Goal: Task Accomplishment & Management: Manage account settings

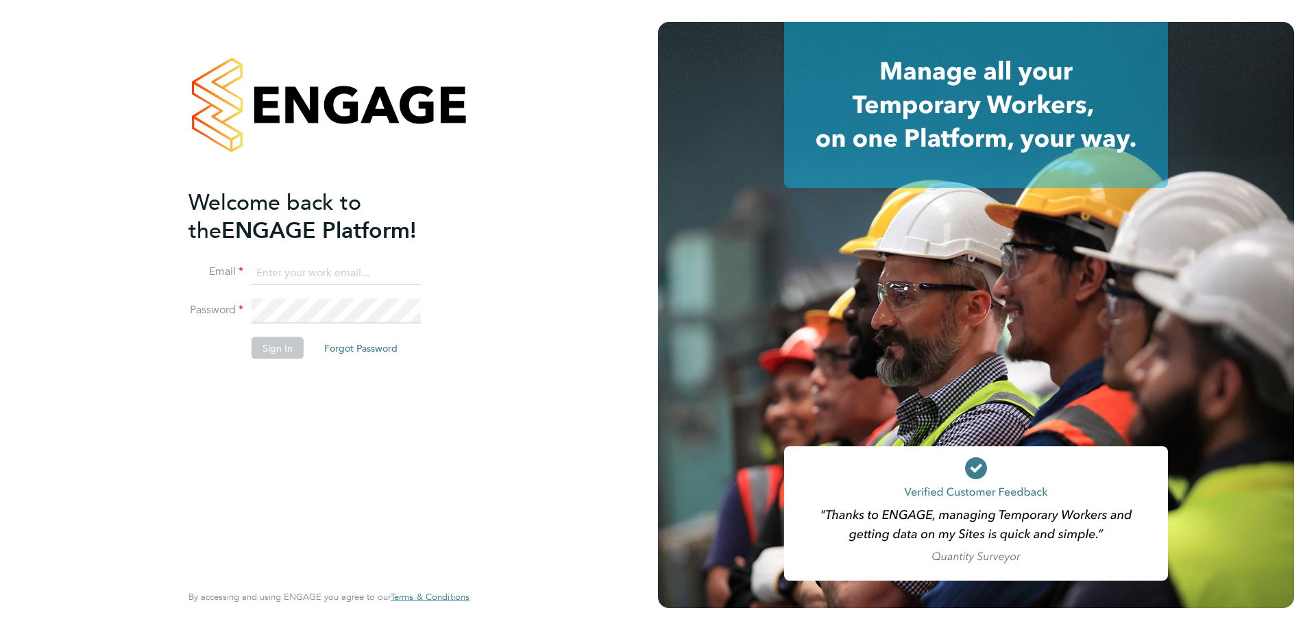
type input "chris.watson@vgcgroup.co.uk"
click at [285, 345] on button "Sign In" at bounding box center [278, 348] width 52 height 22
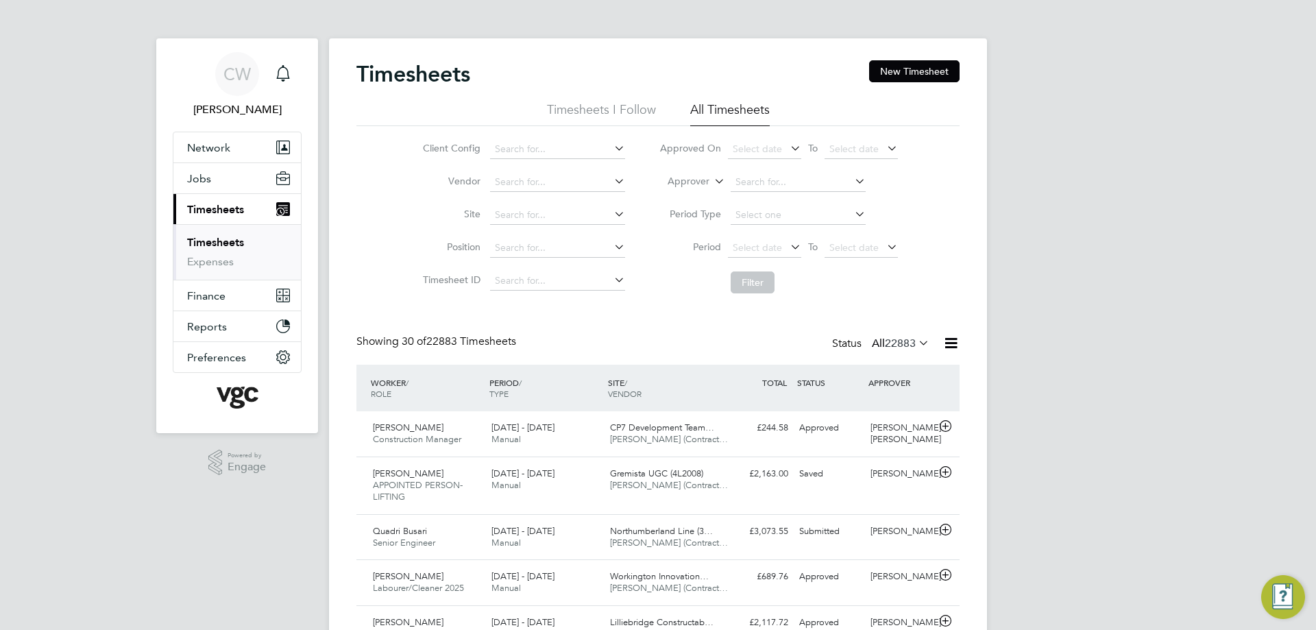
click at [704, 180] on label "Approver" at bounding box center [679, 182] width 62 height 14
click at [688, 193] on li "Worker" at bounding box center [676, 198] width 68 height 18
click at [731, 188] on input at bounding box center [798, 182] width 135 height 19
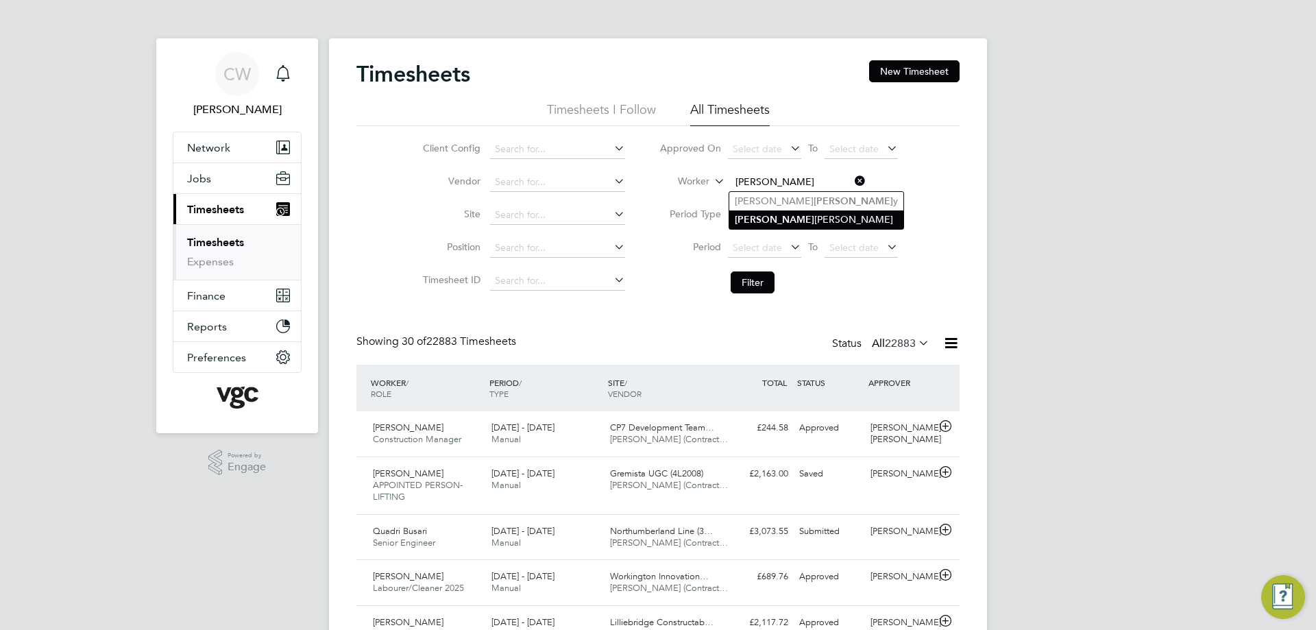
click at [740, 214] on b "Dale" at bounding box center [775, 220] width 80 height 12
type input "Dale Jones"
click at [746, 276] on button "Filter" at bounding box center [753, 282] width 44 height 22
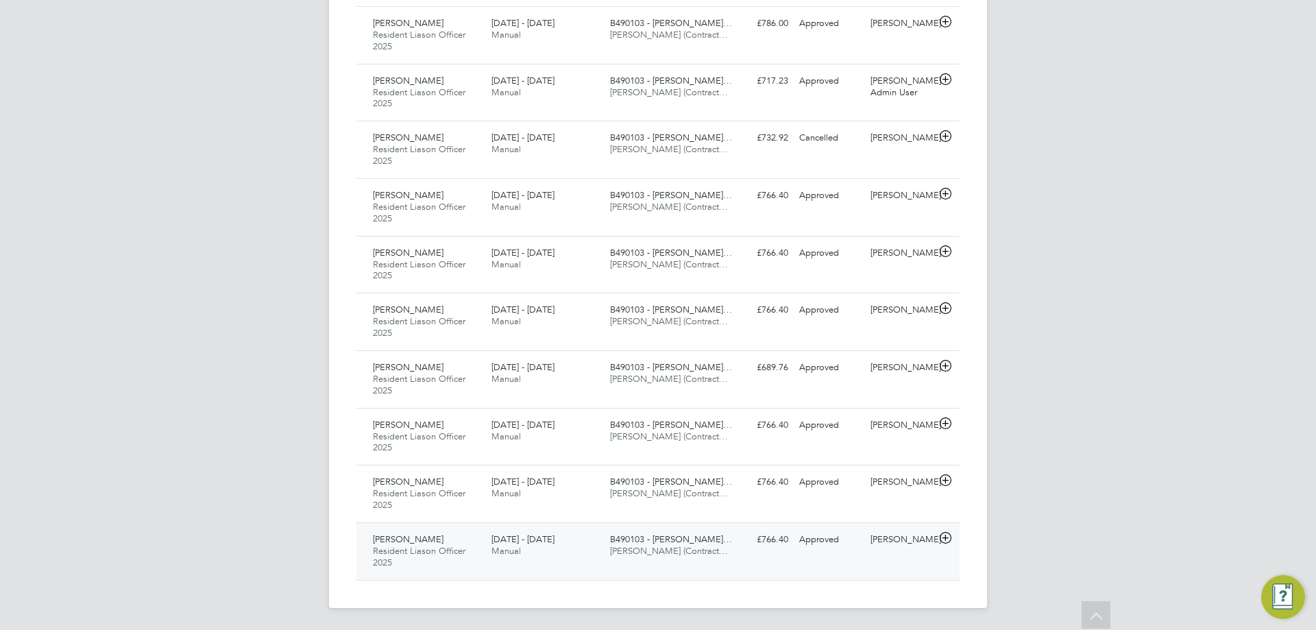
click at [934, 547] on div "David Hind" at bounding box center [900, 540] width 71 height 23
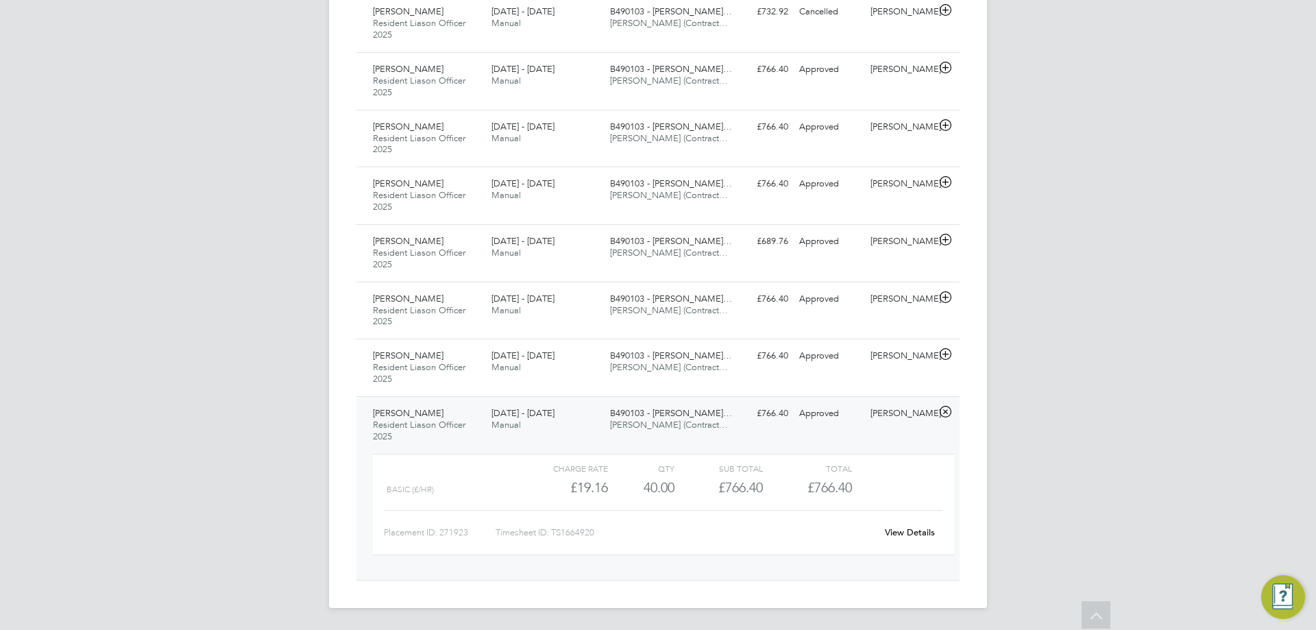
click at [905, 535] on link "View Details" at bounding box center [910, 533] width 50 height 12
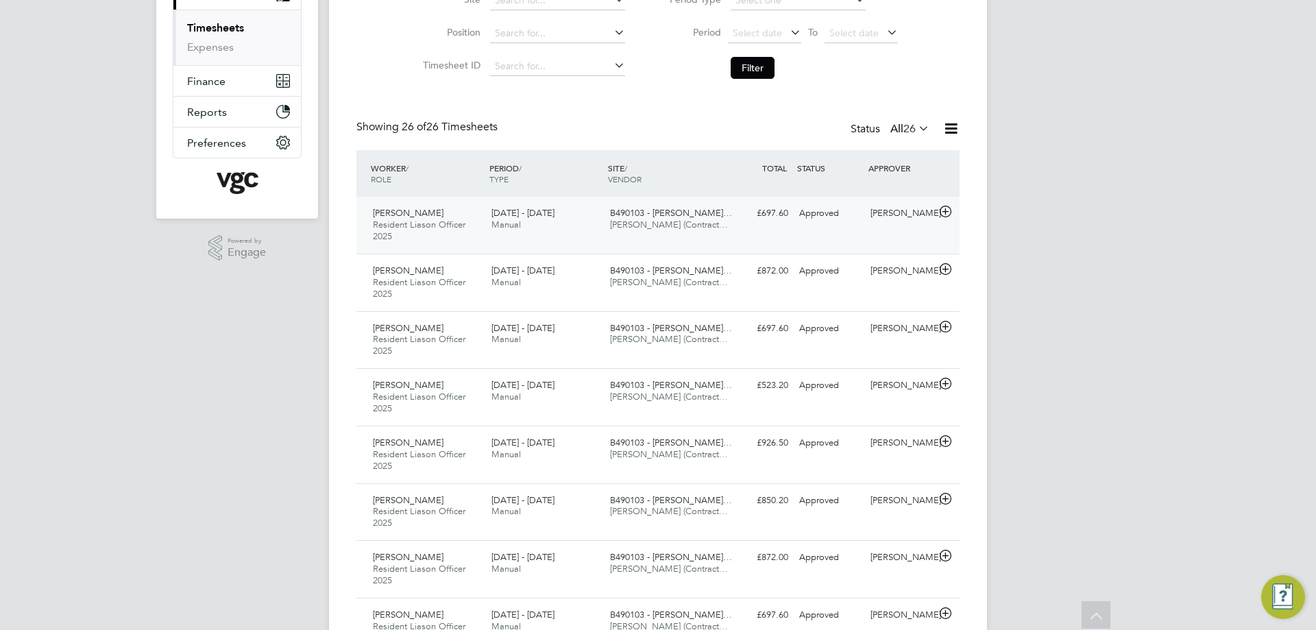
click at [630, 217] on span "B490103 - Longhurst SH…" at bounding box center [671, 213] width 122 height 12
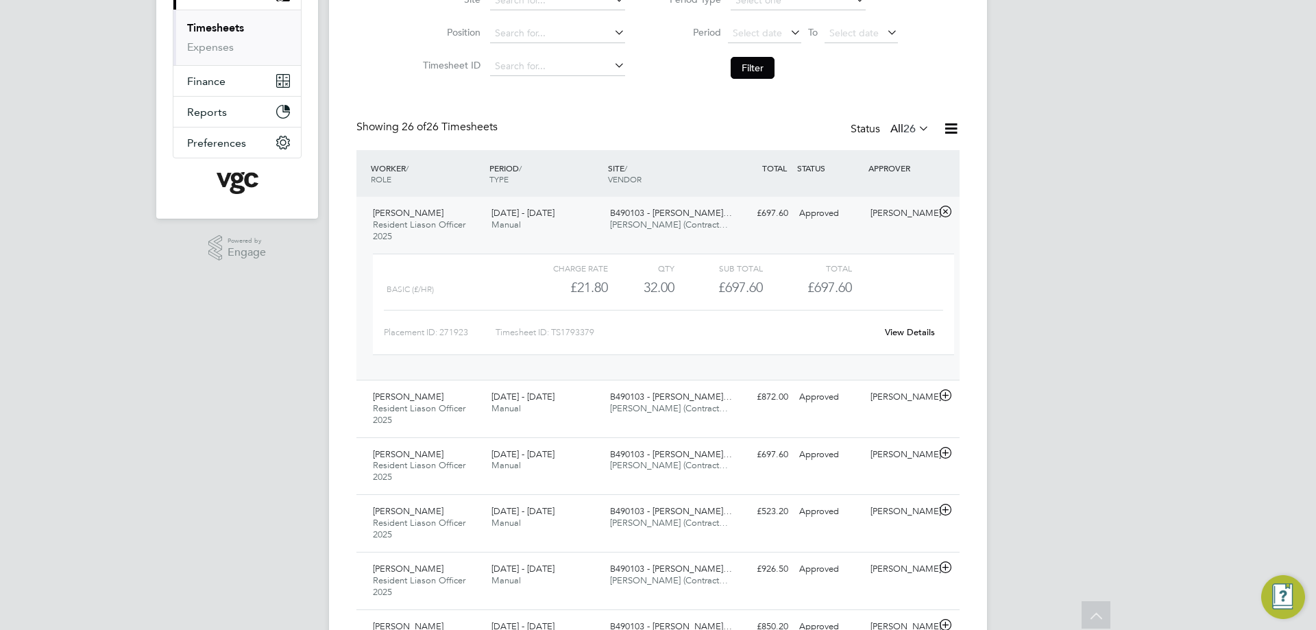
click at [895, 339] on div "View Details" at bounding box center [909, 333] width 67 height 22
click at [895, 334] on link "View Details" at bounding box center [910, 332] width 50 height 12
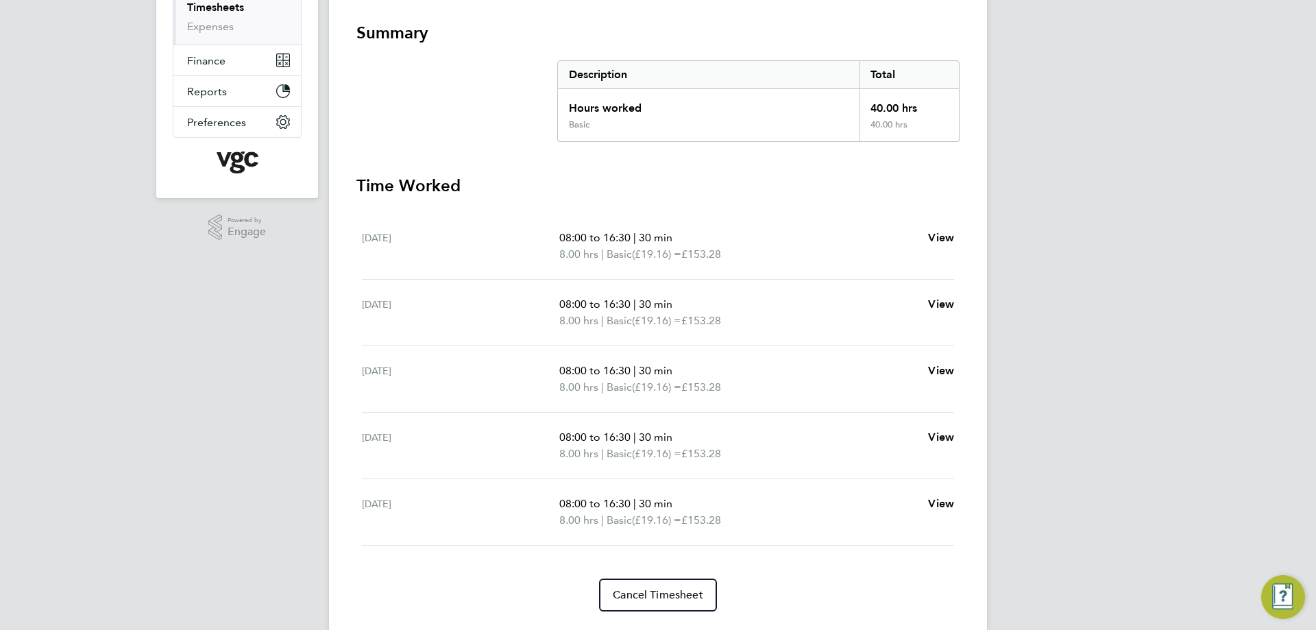
scroll to position [203, 0]
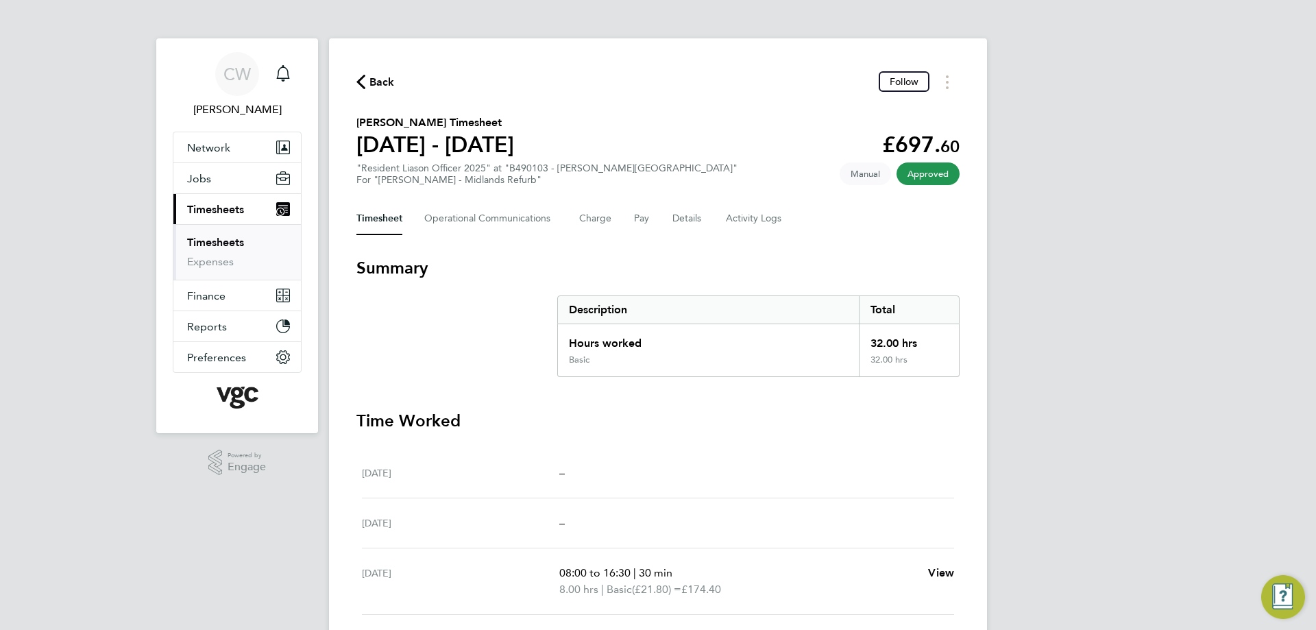
click at [387, 75] on span "Back" at bounding box center [382, 82] width 25 height 16
